Goal: Transaction & Acquisition: Purchase product/service

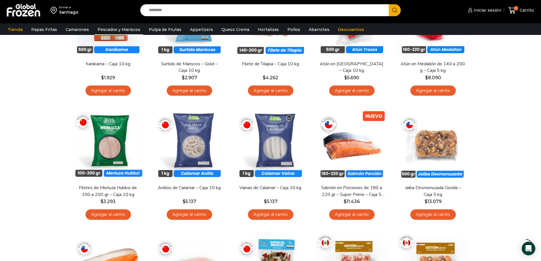
scroll to position [114, 0]
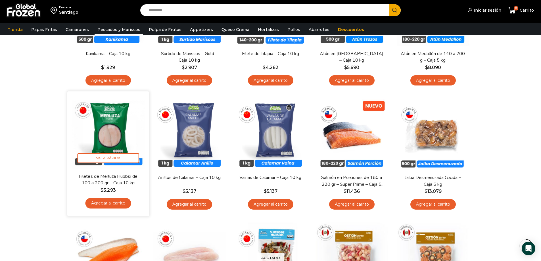
click at [103, 126] on img at bounding box center [108, 132] width 73 height 73
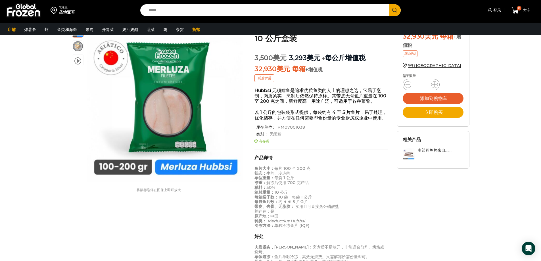
scroll to position [0, 0]
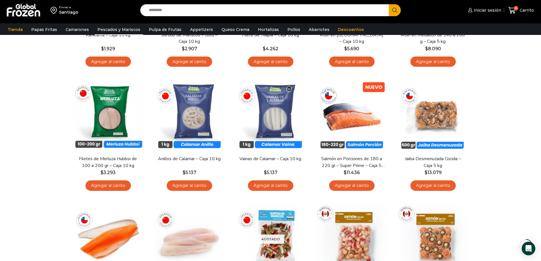
scroll to position [142, 0]
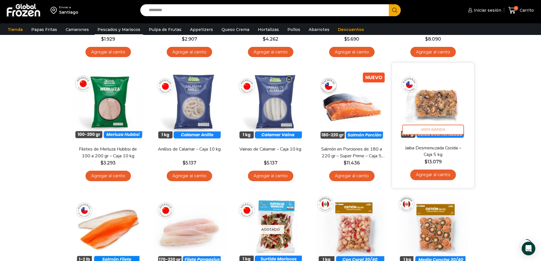
click at [437, 98] on img at bounding box center [433, 103] width 73 height 73
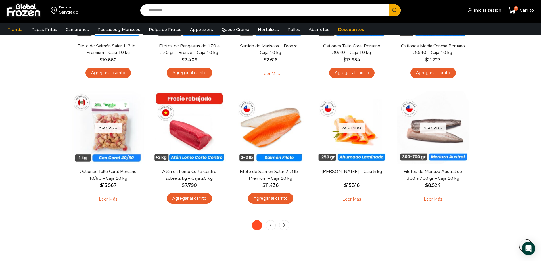
scroll to position [398, 0]
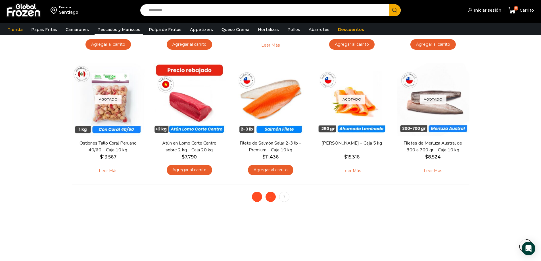
click at [269, 196] on link "2" at bounding box center [271, 197] width 10 height 10
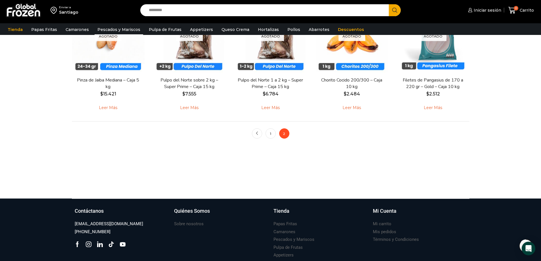
scroll to position [341, 0]
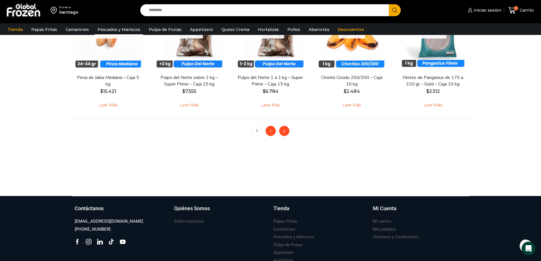
click at [271, 136] on link "1" at bounding box center [271, 131] width 10 height 10
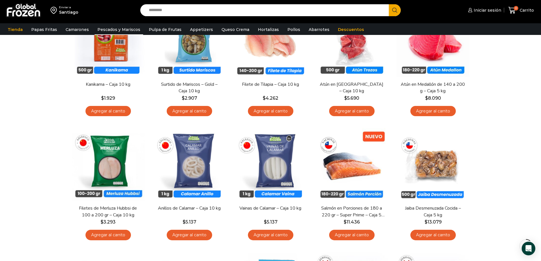
scroll to position [114, 0]
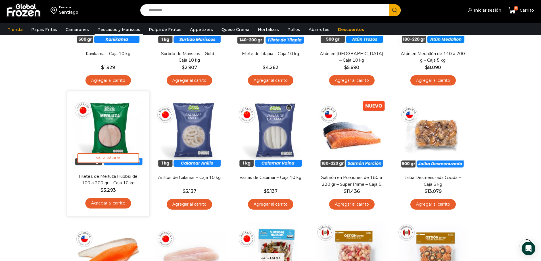
click at [107, 137] on img at bounding box center [108, 132] width 73 height 73
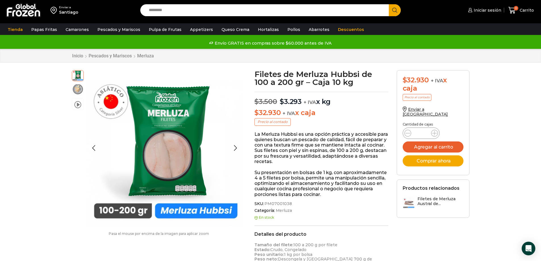
click at [77, 91] on img at bounding box center [77, 89] width 11 height 11
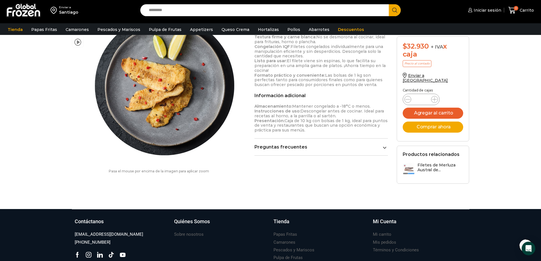
scroll to position [313, 0]
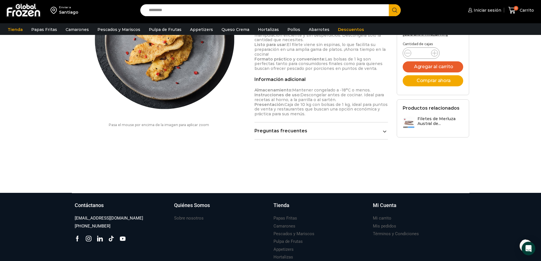
click at [349, 128] on link "Preguntas frecuentes" at bounding box center [322, 130] width 134 height 5
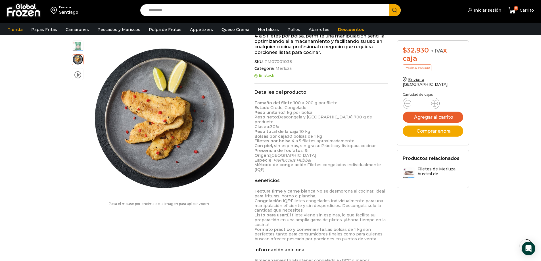
scroll to position [371, 0]
